Goal: Task Accomplishment & Management: Manage account settings

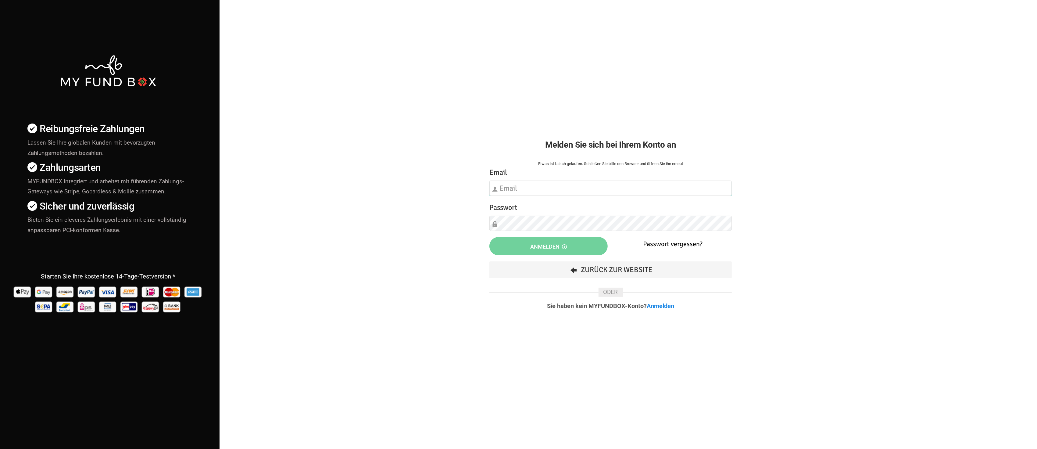
click at [571, 187] on input "text" at bounding box center [610, 188] width 242 height 15
click at [576, 159] on div "Etwas ist falsch gelaufen. Schließen Sie bitte den Browser und öffnen Sie ihn e…" at bounding box center [610, 240] width 255 height 170
click at [664, 305] on link "Anmelden" at bounding box center [660, 305] width 27 height 7
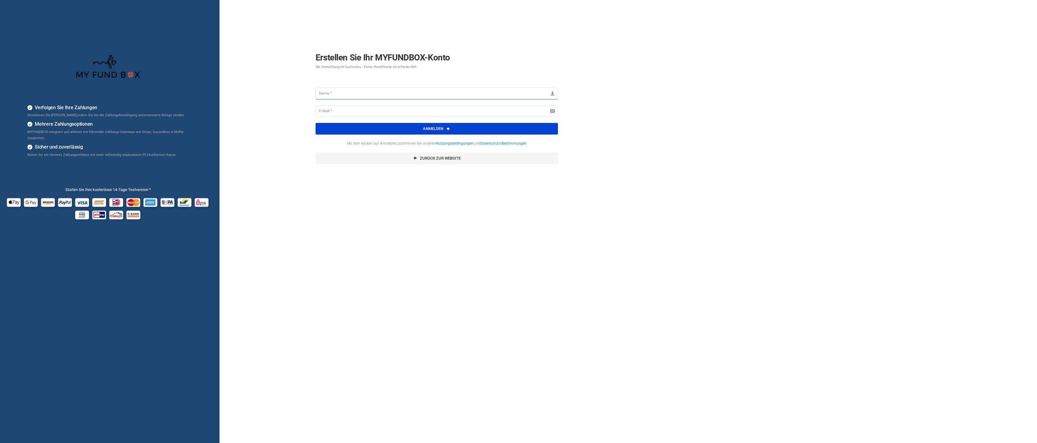
click at [347, 96] on input "text" at bounding box center [437, 94] width 242 height 12
type input "Mohammed Schröder"
click at [166, 49] on div "Verfolgen Sie Ihre Zahlungen Eliminieren Sie manuelle Eingriffe,indem Sie bei d…" at bounding box center [108, 274] width 223 height 549
click at [582, 191] on div "Verfolgen Sie Ihre Zahlungen Eliminieren Sie manuelle Eingriffe,indem Sie bei d…" at bounding box center [518, 274] width 1043 height 549
click at [353, 115] on input "email" at bounding box center [437, 111] width 242 height 12
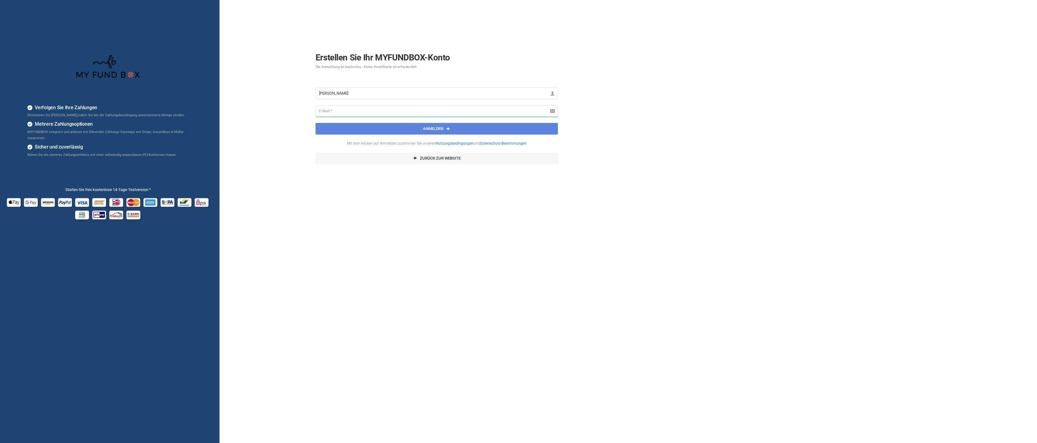
type input "administration@faircharity.de"
click at [410, 128] on button "Anmelden" at bounding box center [437, 129] width 242 height 12
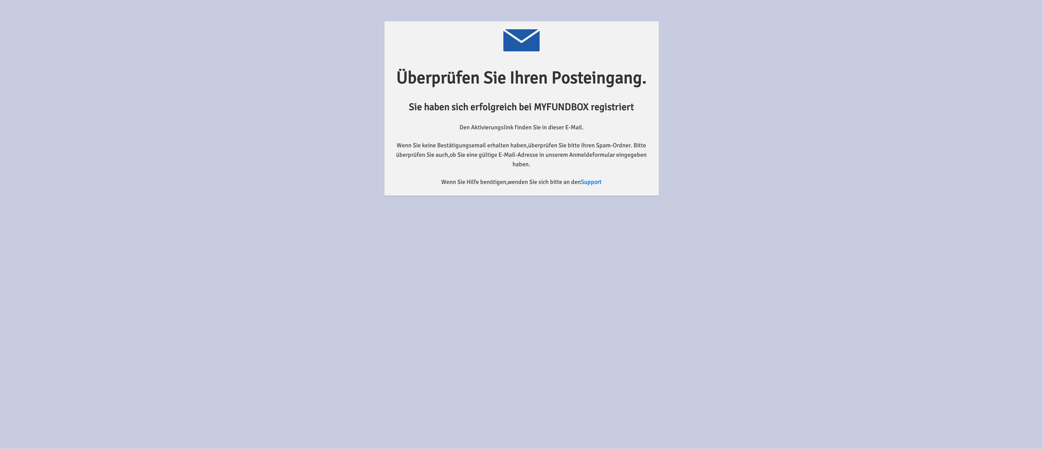
click at [155, 119] on form "Überprüfen Sie Ihren Posteingang. Sie haben sich erfolgreich bei MYFUNDBOX regi…" at bounding box center [521, 108] width 1031 height 174
click at [191, 93] on form "Überprüfen Sie Ihren Posteingang. Sie haben sich erfolgreich bei MYFUNDBOX regi…" at bounding box center [521, 108] width 1031 height 174
click at [125, 118] on form "Überprüfen Sie Ihren Posteingang. Sie haben sich erfolgreich bei MYFUNDBOX regi…" at bounding box center [521, 108] width 1031 height 174
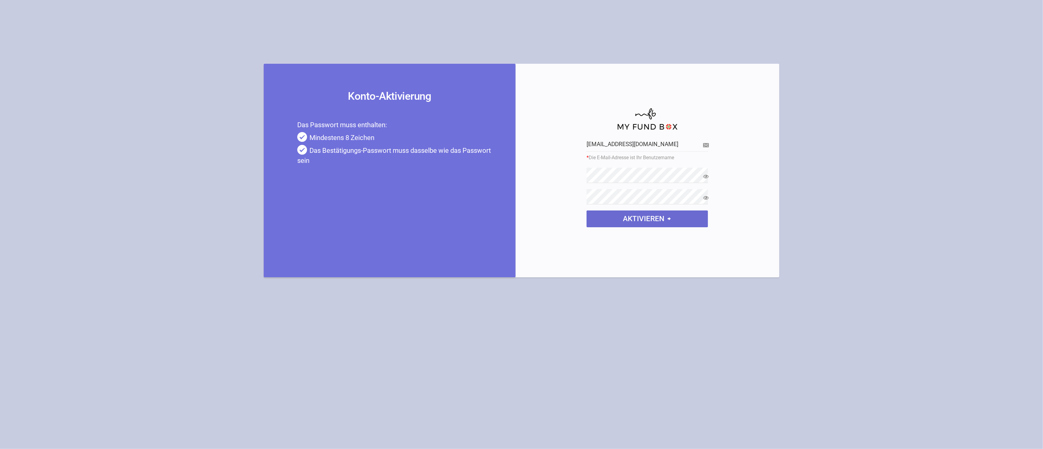
click at [660, 220] on button "aktivieren" at bounding box center [647, 218] width 121 height 17
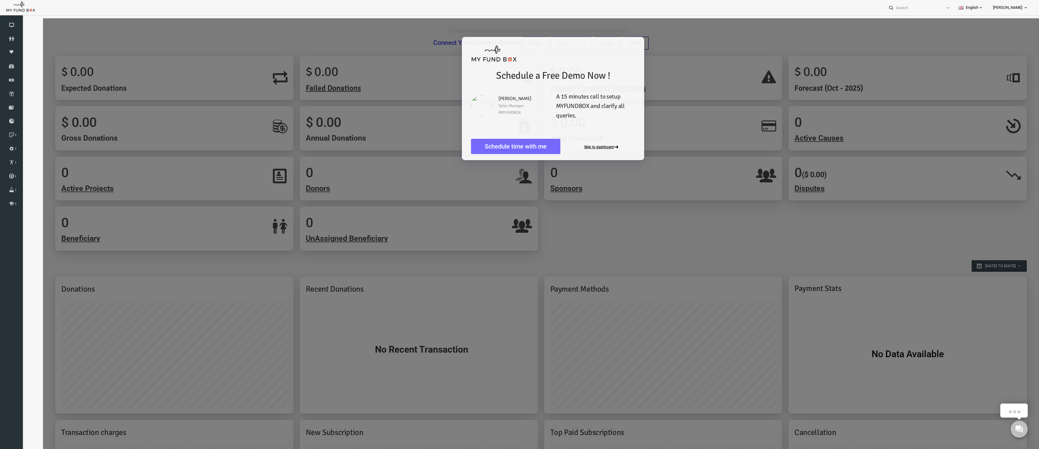
click at [575, 148] on button "Skip to dashboard" at bounding box center [582, 147] width 37 height 5
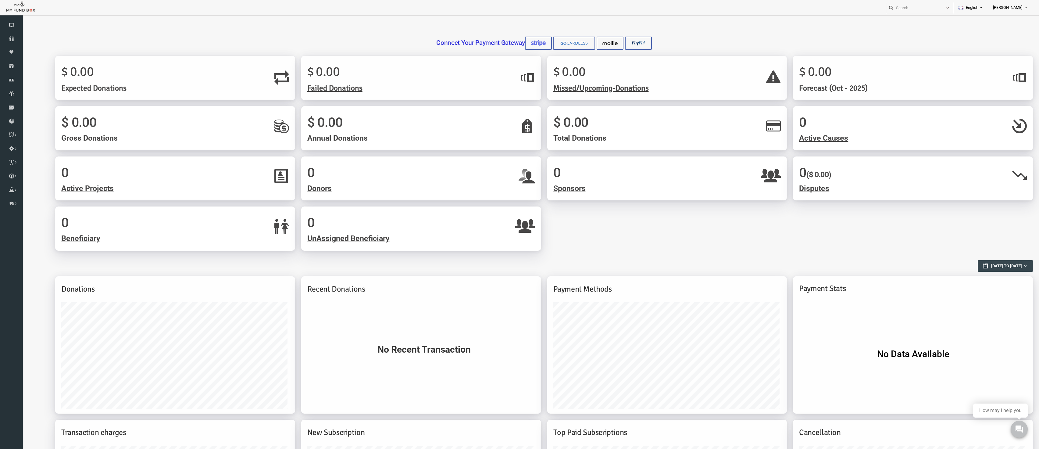
click at [961, 8] on link "English" at bounding box center [971, 7] width 34 height 15
click at [954, 33] on link "Deutsch" at bounding box center [962, 34] width 52 height 11
click at [814, 135] on span "Aktive Zweck" at bounding box center [802, 138] width 46 height 9
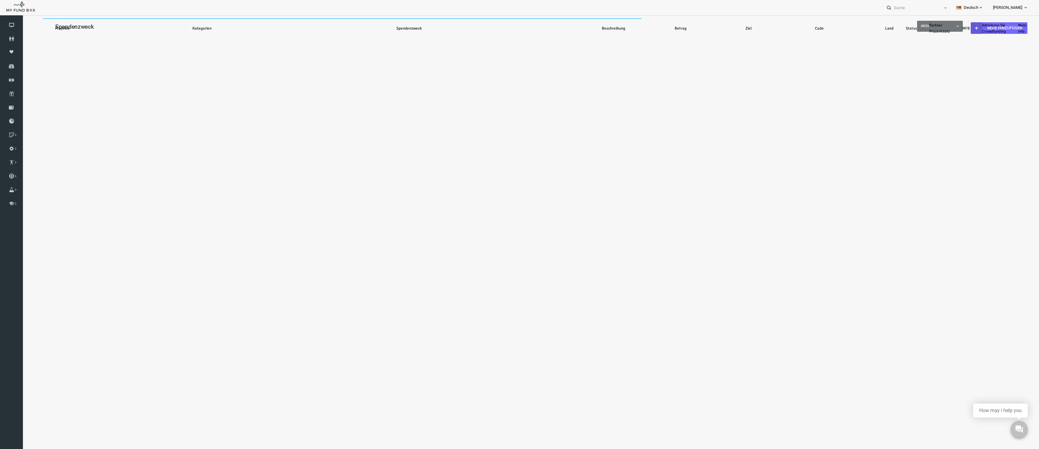
select select "100"
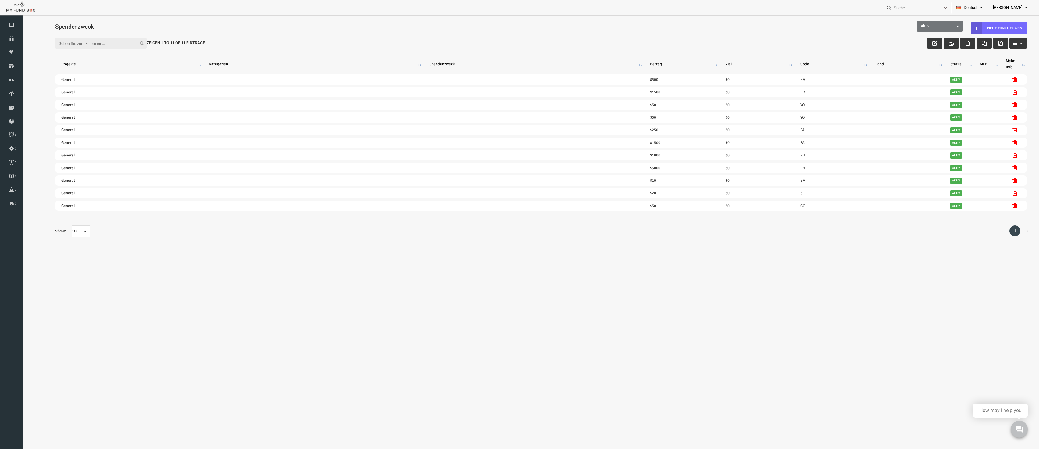
click at [1004, 7] on span "Mohammed Schröder" at bounding box center [1007, 7] width 29 height 11
click at [1010, 23] on link "Mein Profil" at bounding box center [1007, 23] width 52 height 11
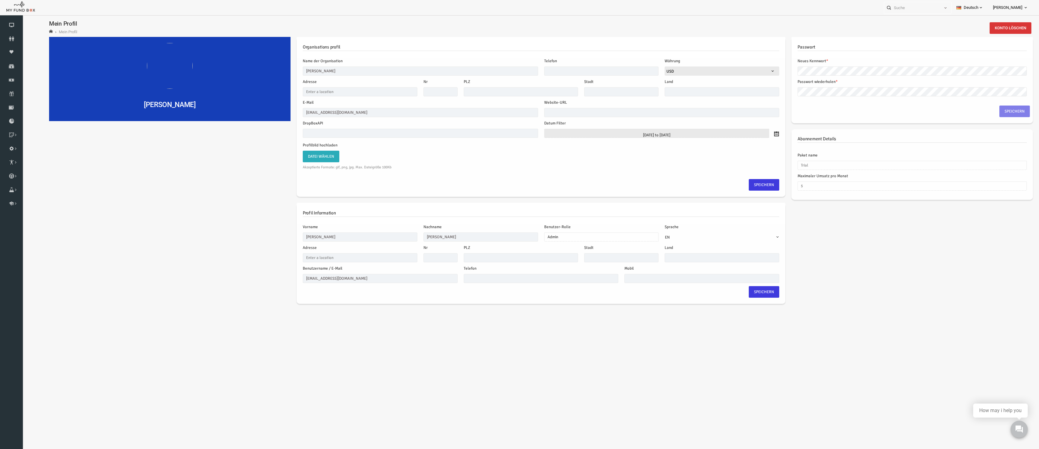
click at [807, 255] on div "Mohammed Schröder Organisations profil Name der Organisation Mohammed Schröder …" at bounding box center [521, 173] width 990 height 273
drag, startPoint x: 331, startPoint y: 70, endPoint x: 274, endPoint y: 72, distance: 56.8
click at [274, 72] on div "Organisations profil Name der Organisation Mohammed Schröder Telefon Bitte gebe…" at bounding box center [520, 173] width 495 height 273
type input "Faircharity e.V."
click at [688, 70] on span "USD" at bounding box center [702, 71] width 114 height 6
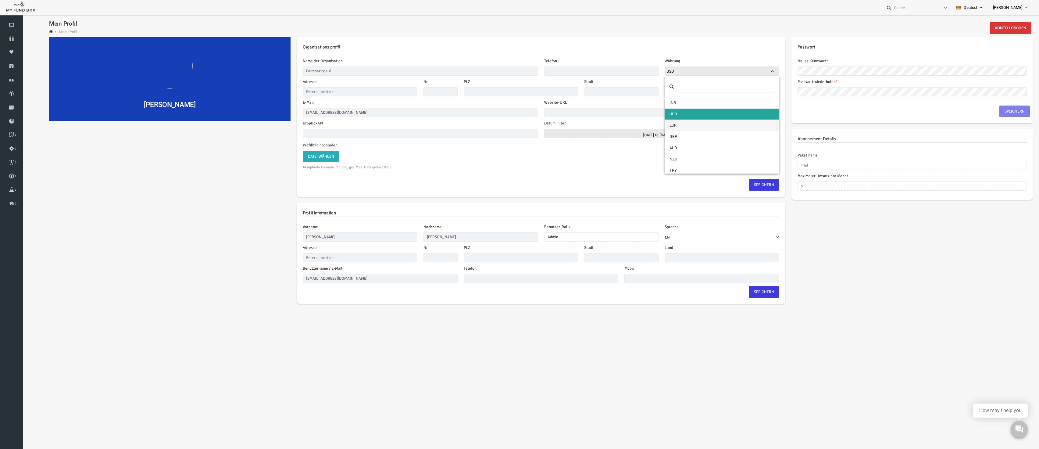
select select "3"
click at [559, 70] on input "text" at bounding box center [581, 70] width 115 height 9
click at [544, 71] on input "text" at bounding box center [581, 70] width 115 height 9
type input "01556"
drag, startPoint x: 553, startPoint y: 169, endPoint x: 549, endPoint y: 165, distance: 5.0
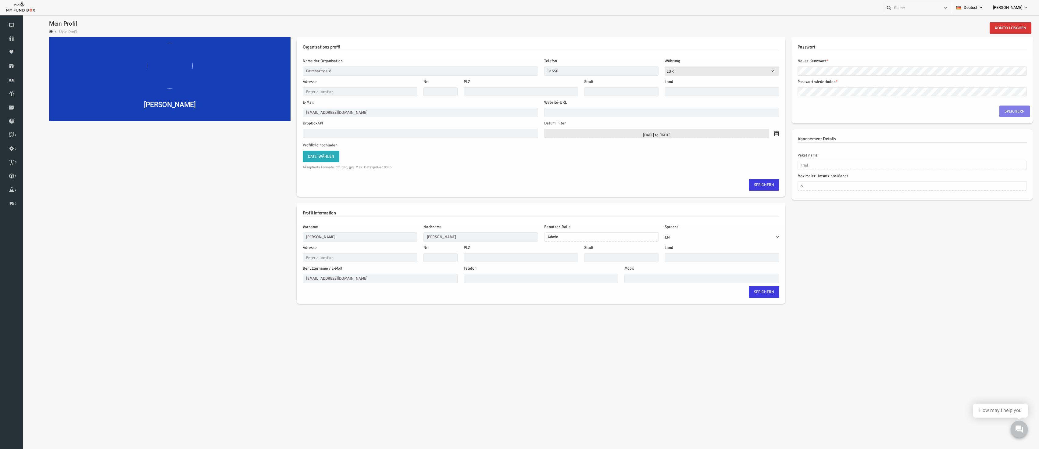
click at [552, 168] on div "Profilbild hochladen Datei wählen No file selected Choose File Akzeptierte Form…" at bounding box center [520, 157] width 483 height 30
click at [551, 114] on input "text" at bounding box center [641, 112] width 235 height 9
type input "Faircharity e.V."
click at [327, 137] on input "text" at bounding box center [399, 133] width 235 height 9
click at [307, 152] on label "Datei wählen" at bounding box center [300, 157] width 37 height 12
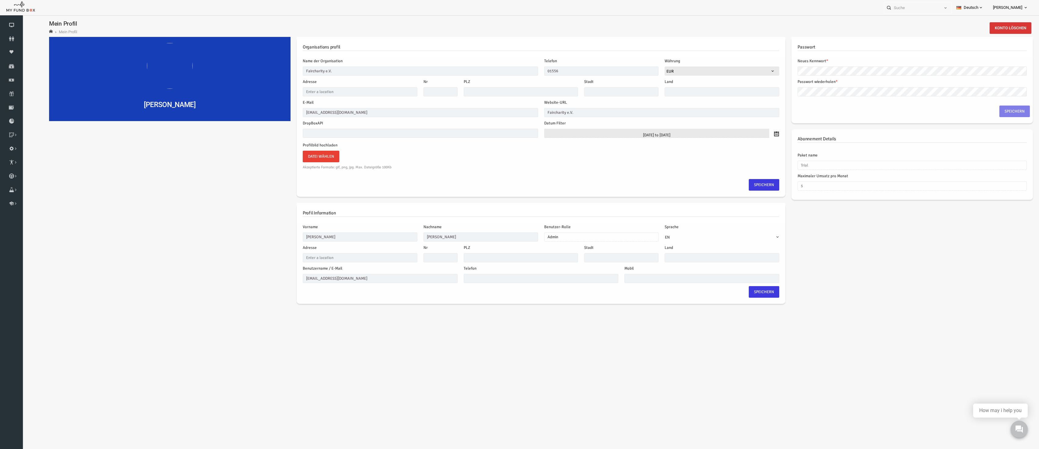
click at [23, 18] on input "Datei wählen" at bounding box center [23, 18] width 0 height 0
click at [503, 150] on div "Profilbild hochladen Datei wählen Logo Positiv.jpg Choose File Akzeptierte Form…" at bounding box center [400, 157] width 242 height 30
click at [297, 156] on label "Datei wählen" at bounding box center [300, 157] width 37 height 12
click at [23, 18] on input "Datei wählen" at bounding box center [23, 18] width 0 height 0
click at [299, 152] on label "Datei wählen" at bounding box center [300, 157] width 37 height 12
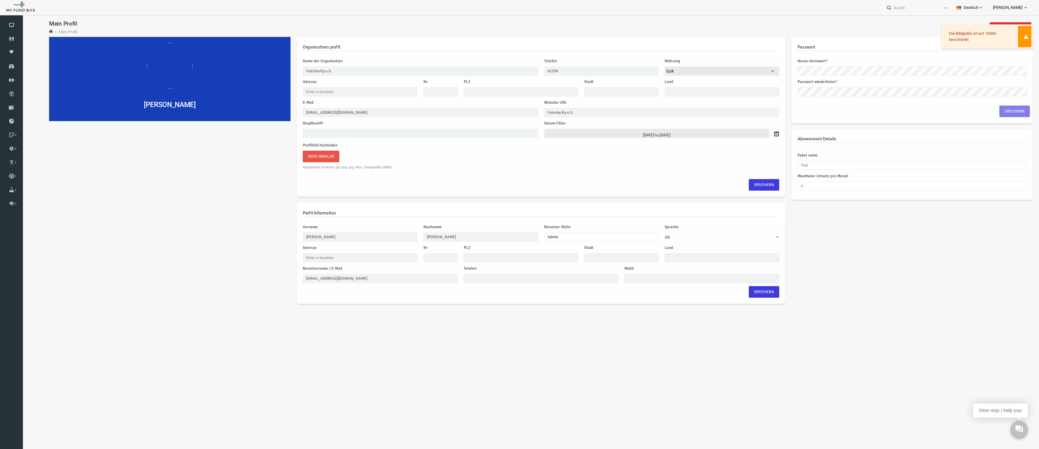
click at [23, 18] on input "Datei wählen" at bounding box center [23, 18] width 0 height 0
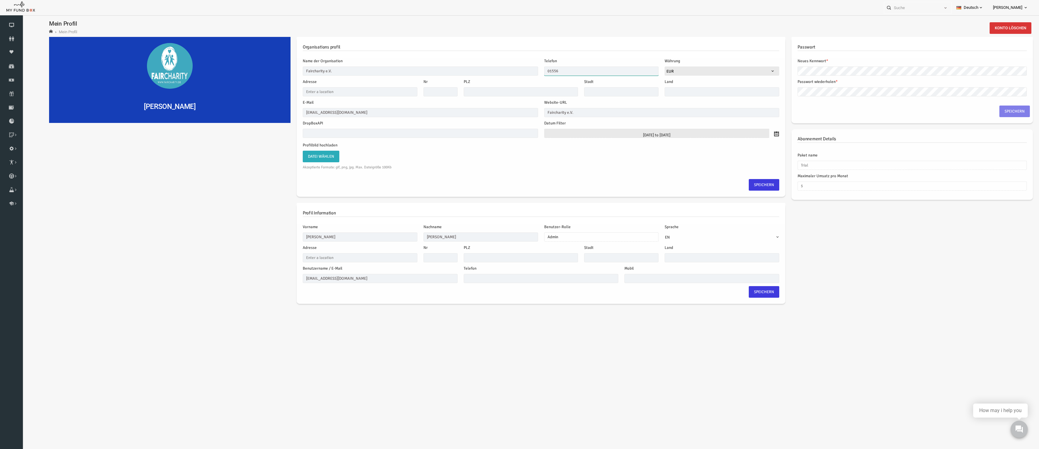
drag, startPoint x: 575, startPoint y: 72, endPoint x: 515, endPoint y: 69, distance: 60.1
click at [515, 69] on div "Name der Organisation Faircharity e.V. Telefon 01556 Bitte geben Sie eine gülti…" at bounding box center [520, 67] width 483 height 18
click at [360, 90] on input "text" at bounding box center [339, 91] width 115 height 9
type input "Hauptstraße"
type input "215"
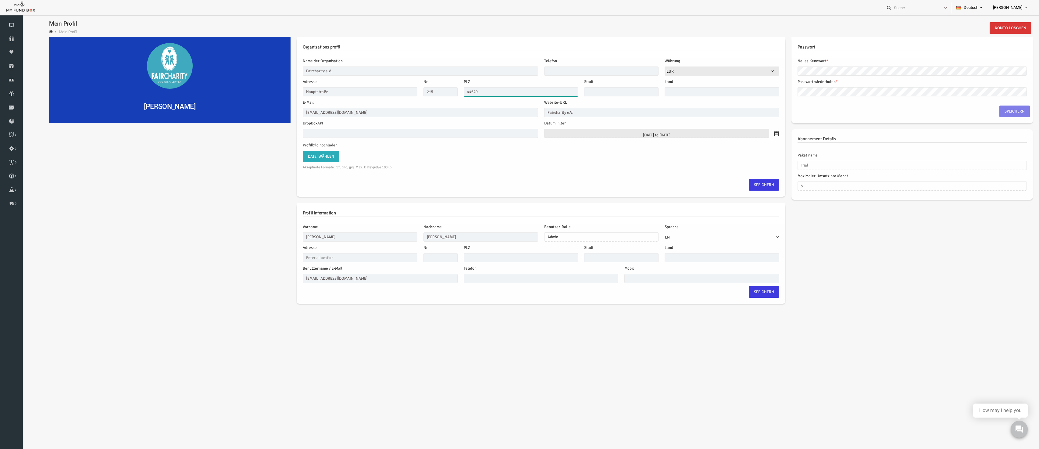
type input "44649"
type input "Herne"
type input "Deutschland"
click at [735, 182] on span "Speichern" at bounding box center [744, 185] width 20 height 6
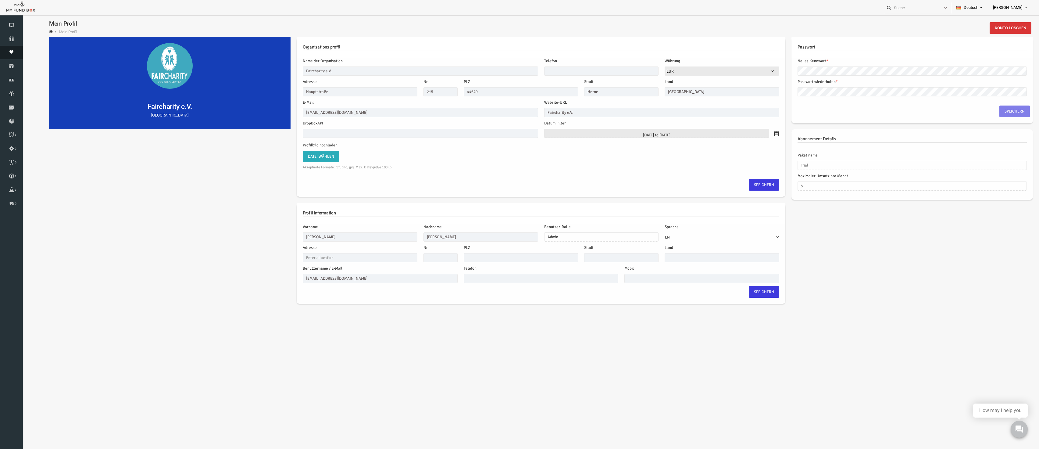
click at [14, 48] on link "Moneypool" at bounding box center [11, 52] width 23 height 13
click at [0, 0] on icon at bounding box center [0, 0] width 0 height 0
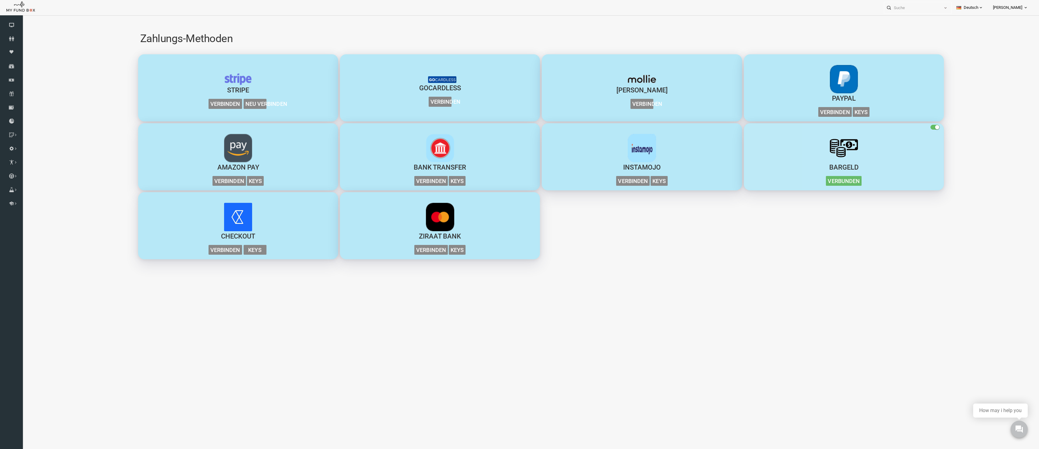
click at [915, 127] on small "button" at bounding box center [917, 127] width 4 height 4
click at [23, 18] on input "checkbox" at bounding box center [23, 18] width 0 height 0
click at [205, 102] on span "Verbinden" at bounding box center [205, 104] width 34 height 10
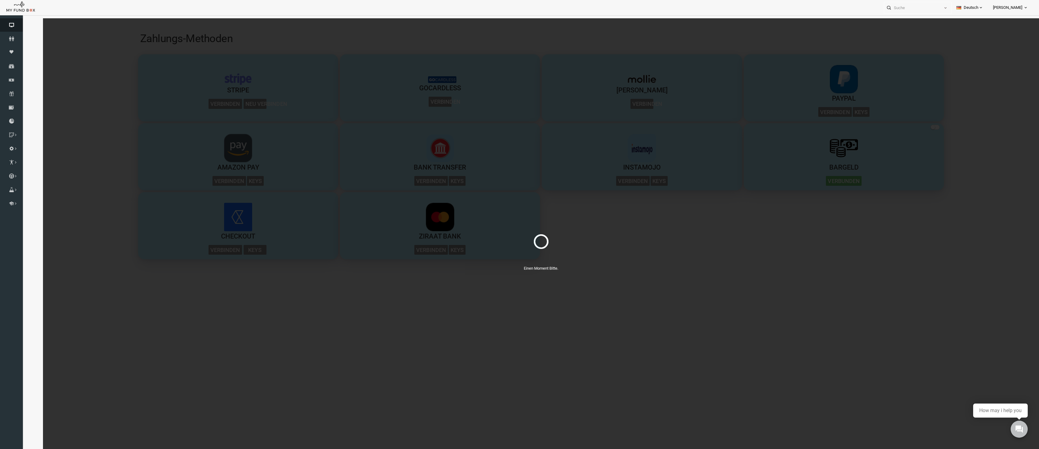
click at [13, 25] on icon at bounding box center [11, 25] width 23 height 5
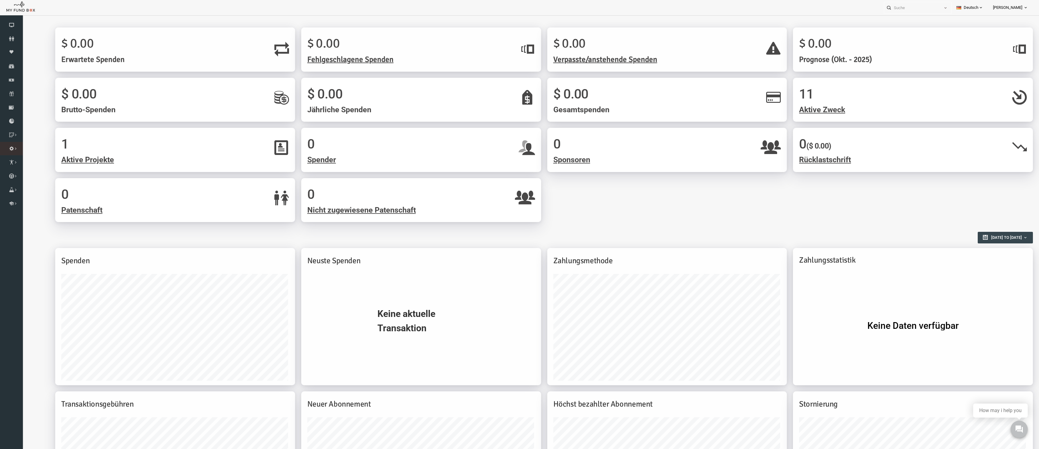
click at [0, 0] on icon at bounding box center [0, 0] width 0 height 0
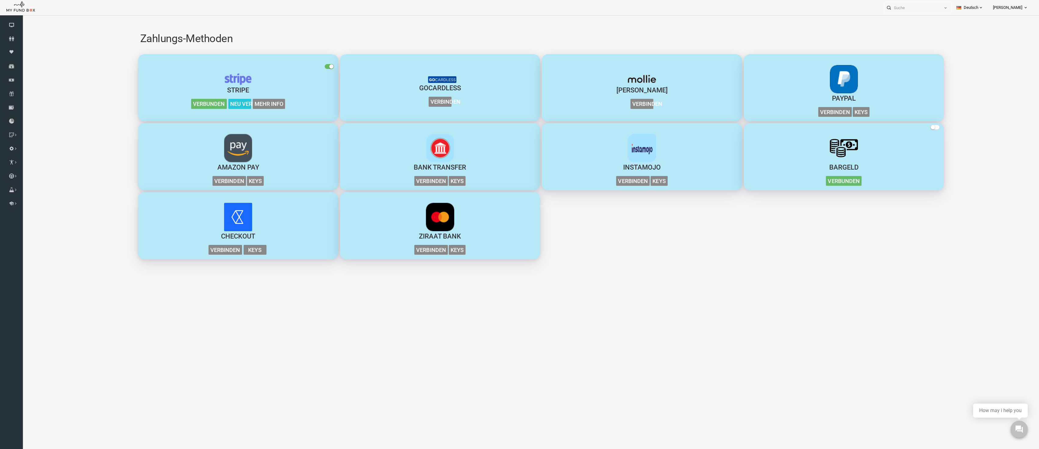
click at [259, 103] on span "Mehr Info" at bounding box center [248, 104] width 33 height 10
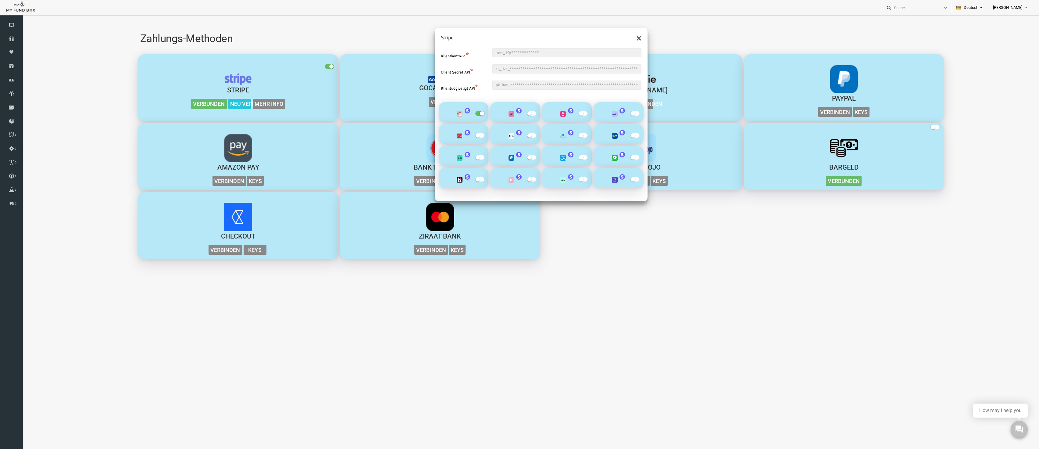
click at [612, 136] on small "button" at bounding box center [612, 135] width 4 height 4
click at [23, 18] on input "checkbox" at bounding box center [23, 18] width 0 height 0
click at [512, 178] on span "button" at bounding box center [511, 179] width 9 height 5
click at [23, 18] on input "checkbox" at bounding box center [23, 18] width 0 height 0
click at [594, 183] on img "button" at bounding box center [595, 180] width 6 height 6
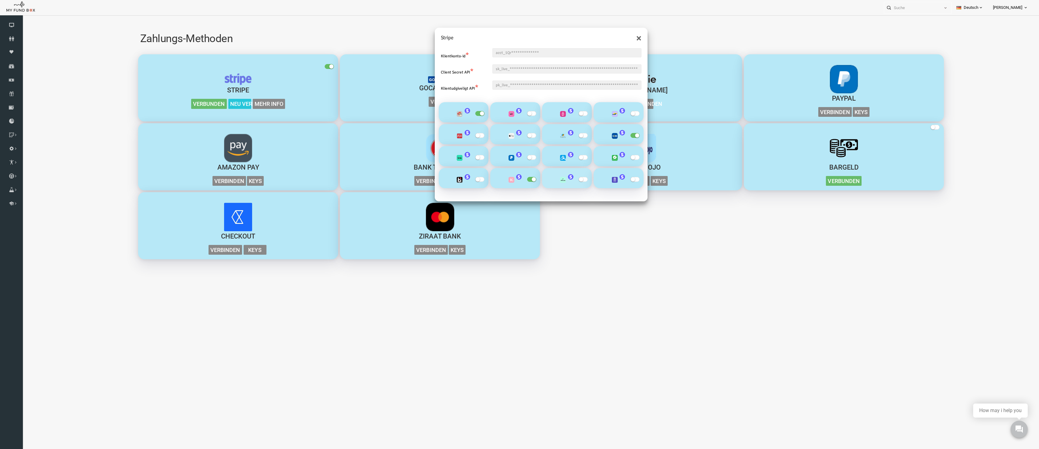
click at [545, 182] on img "button" at bounding box center [543, 180] width 6 height 6
click at [599, 181] on div "button" at bounding box center [598, 176] width 39 height 12
click at [620, 39] on button "×" at bounding box center [618, 38] width 5 height 10
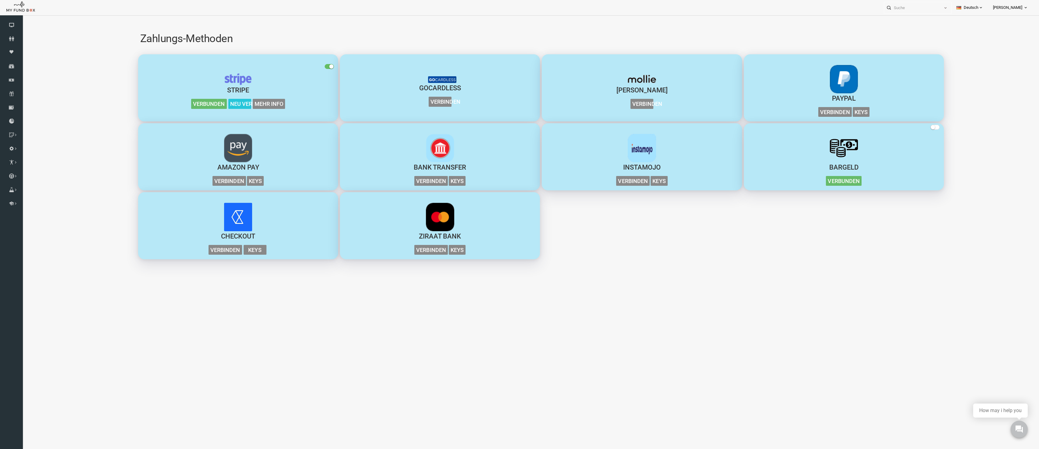
click at [247, 104] on span "Mehr Info" at bounding box center [248, 104] width 33 height 10
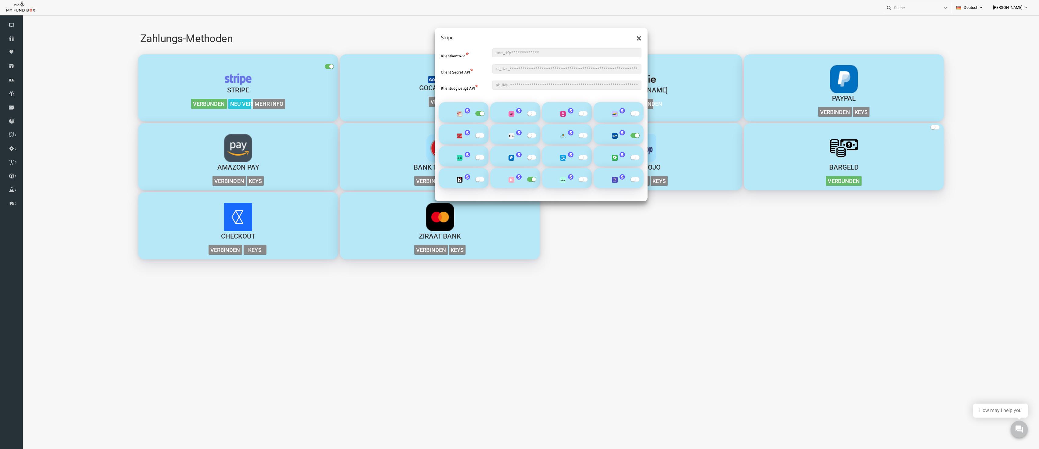
click at [560, 135] on small "button" at bounding box center [561, 135] width 4 height 4
click at [23, 18] on input "checkbox" at bounding box center [23, 18] width 0 height 0
click at [511, 136] on span "button" at bounding box center [511, 135] width 9 height 5
click at [23, 18] on input "checkbox" at bounding box center [23, 18] width 0 height 0
click at [507, 159] on small "button" at bounding box center [509, 157] width 4 height 4
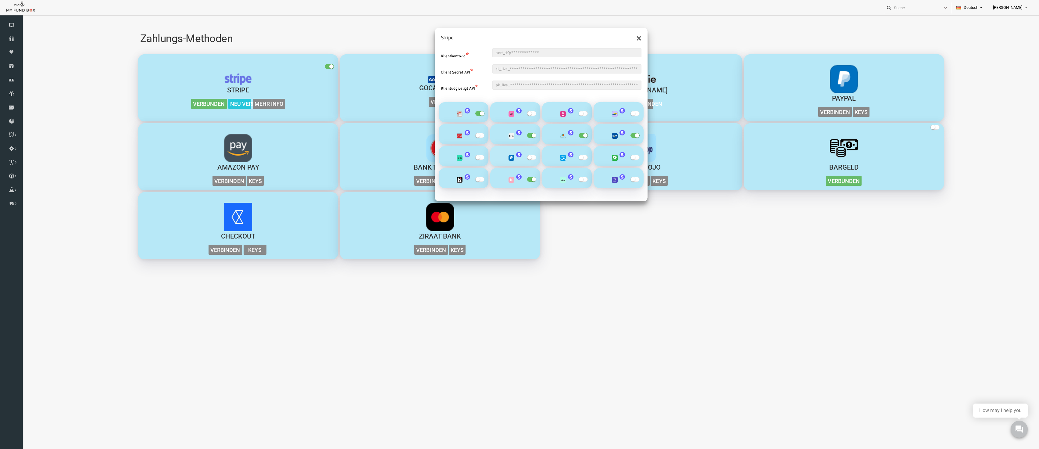
click at [23, 18] on input "checkbox" at bounding box center [23, 18] width 0 height 0
click at [679, 232] on div "**********" at bounding box center [521, 242] width 996 height 449
click at [0, 0] on link "Projekt" at bounding box center [0, 0] width 0 height 0
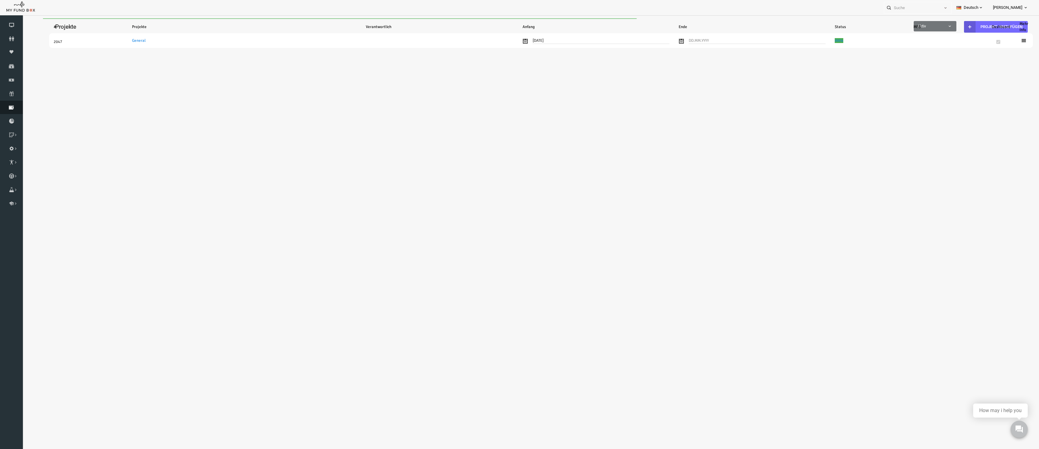
select select "100"
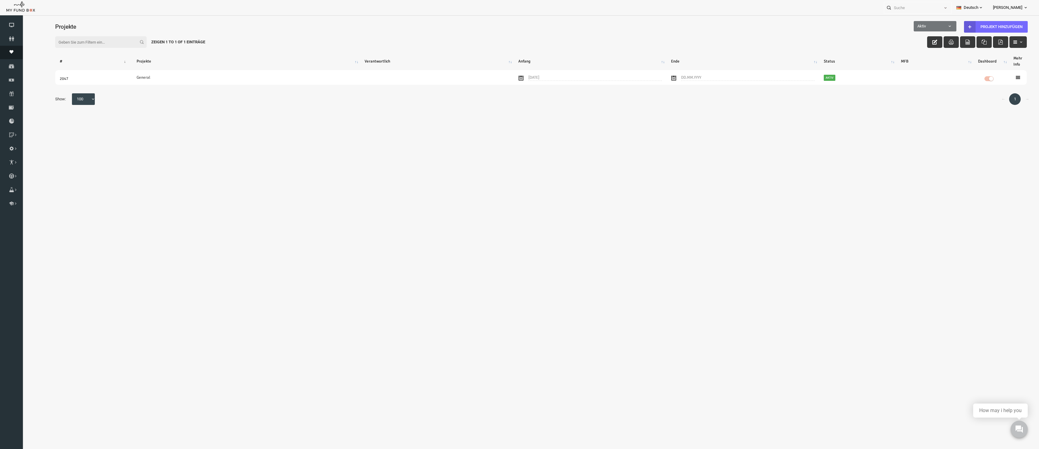
click at [15, 54] on link "Moneypool" at bounding box center [11, 52] width 23 height 13
